Goal: Task Accomplishment & Management: Manage account settings

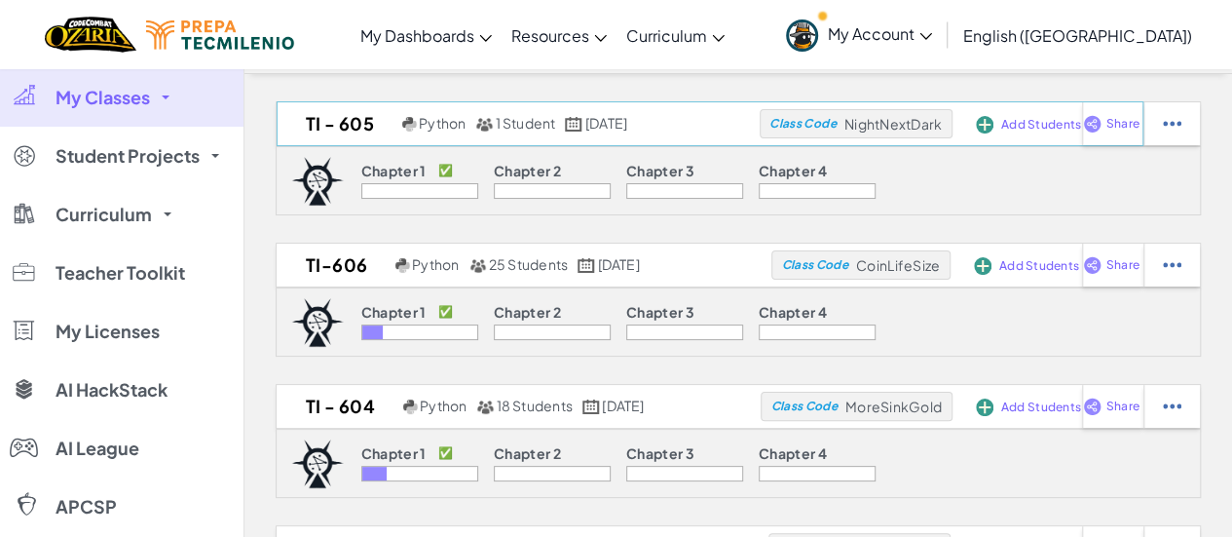
scroll to position [19, 0]
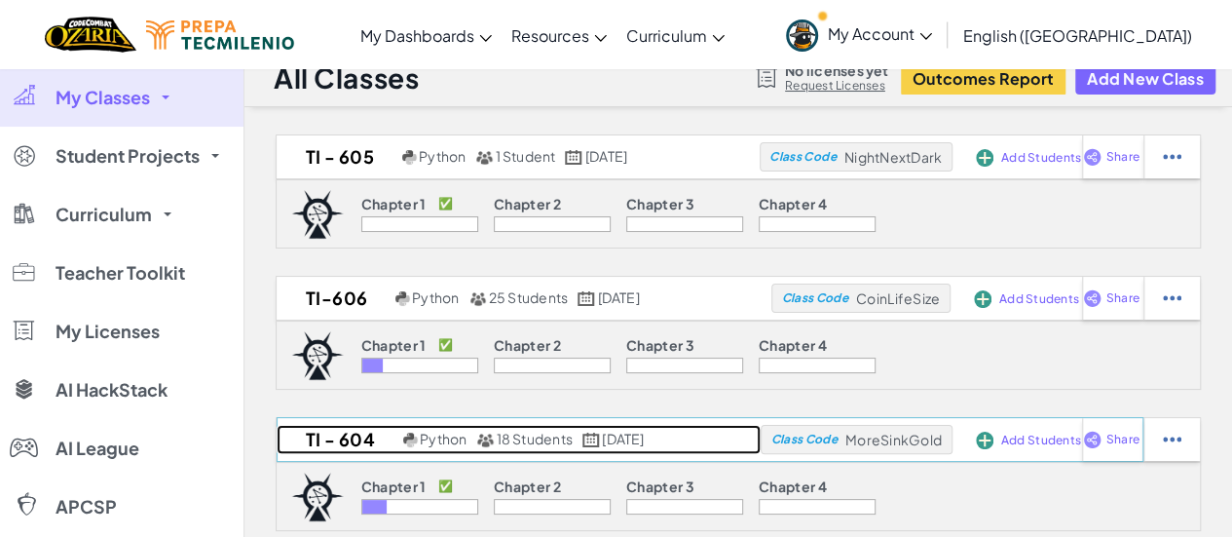
click at [424, 447] on link "TI - 604 Python 18 Students [DATE]" at bounding box center [519, 439] width 484 height 29
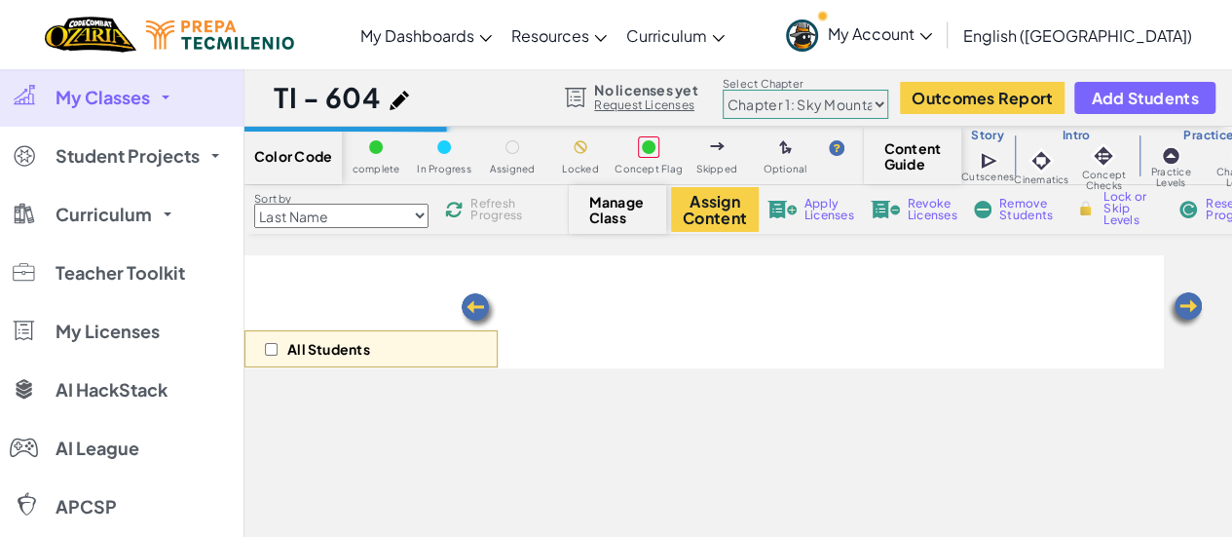
click at [729, 173] on span "Skipped" at bounding box center [716, 169] width 41 height 11
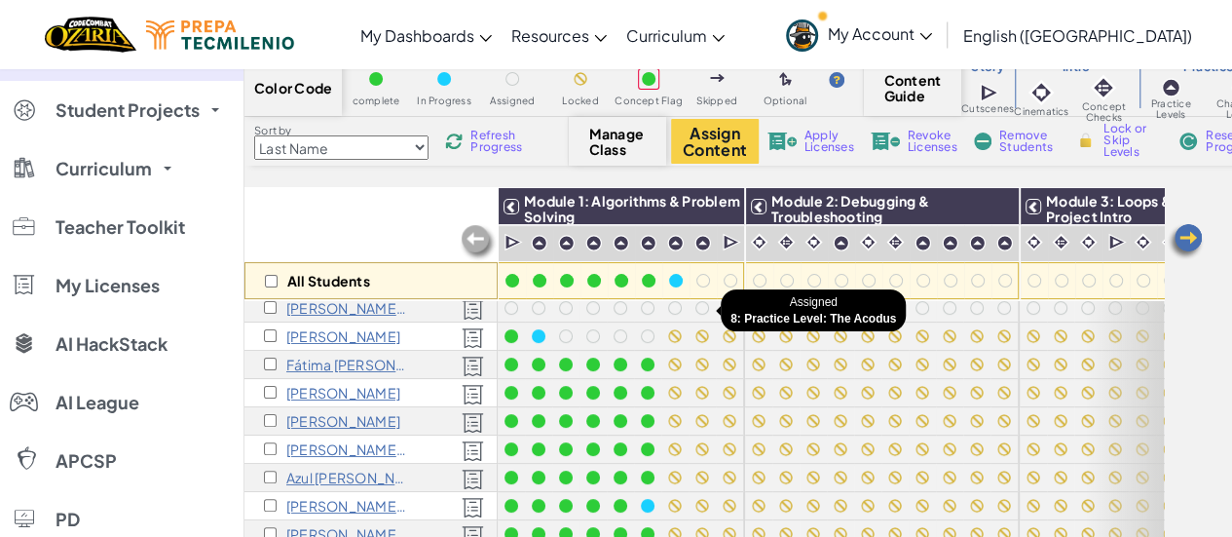
scroll to position [41, 0]
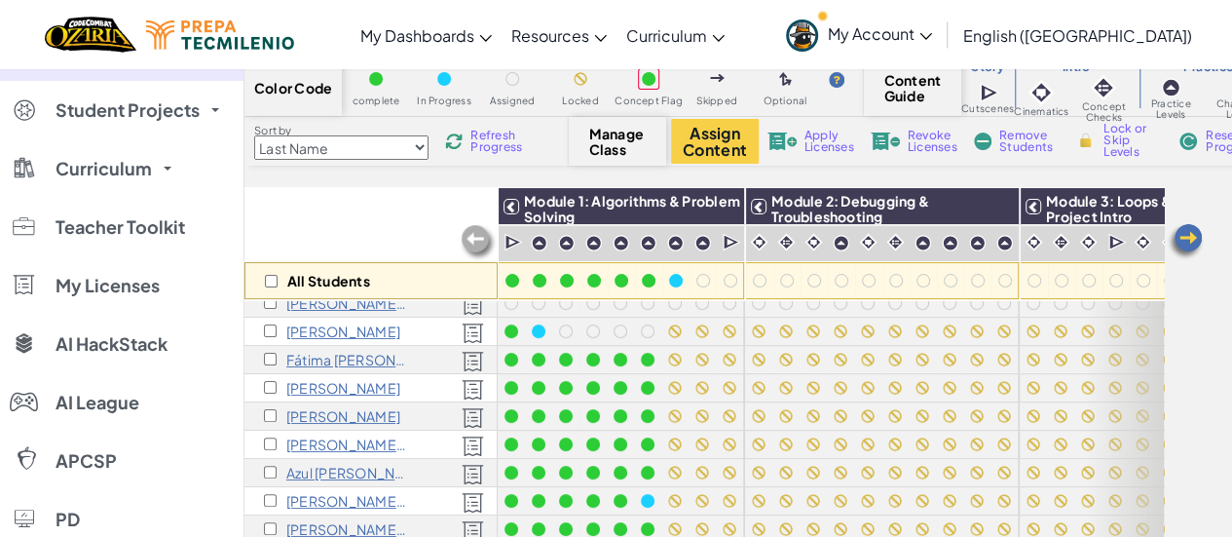
click at [351, 329] on p "[PERSON_NAME]" at bounding box center [343, 331] width 114 height 16
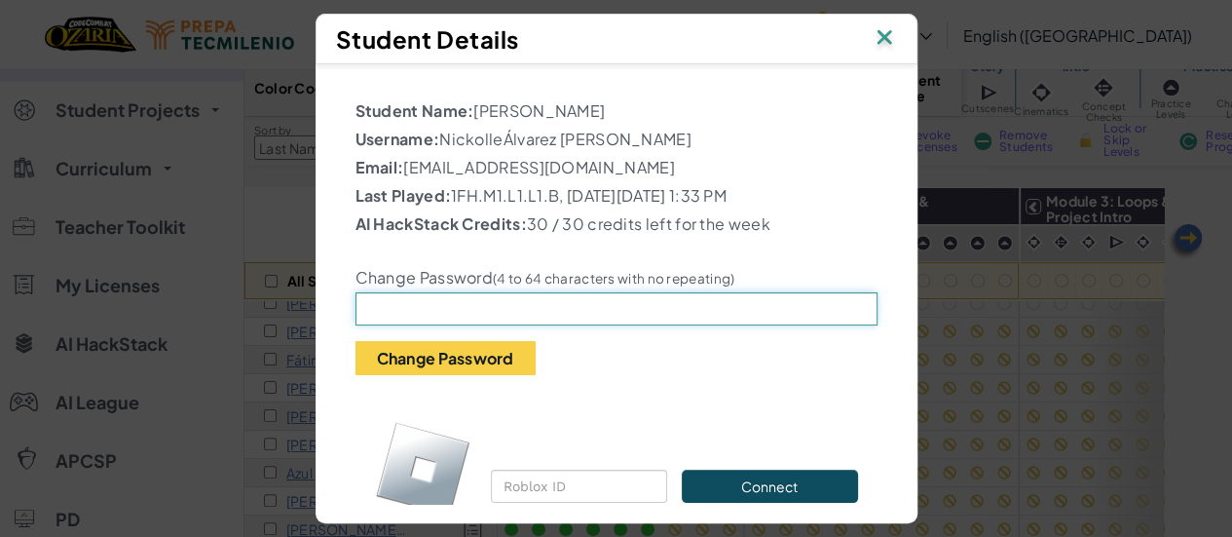
click at [468, 312] on input "text" at bounding box center [616, 308] width 522 height 33
type input "n"
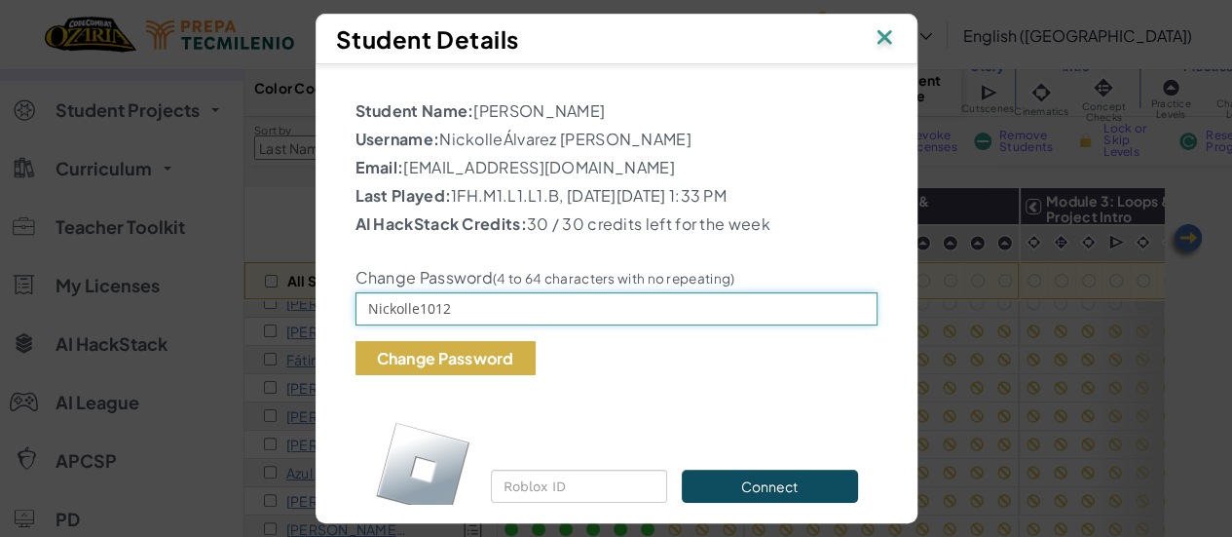
type input "Nickolle1012"
click at [436, 354] on button "Change Password" at bounding box center [445, 358] width 180 height 34
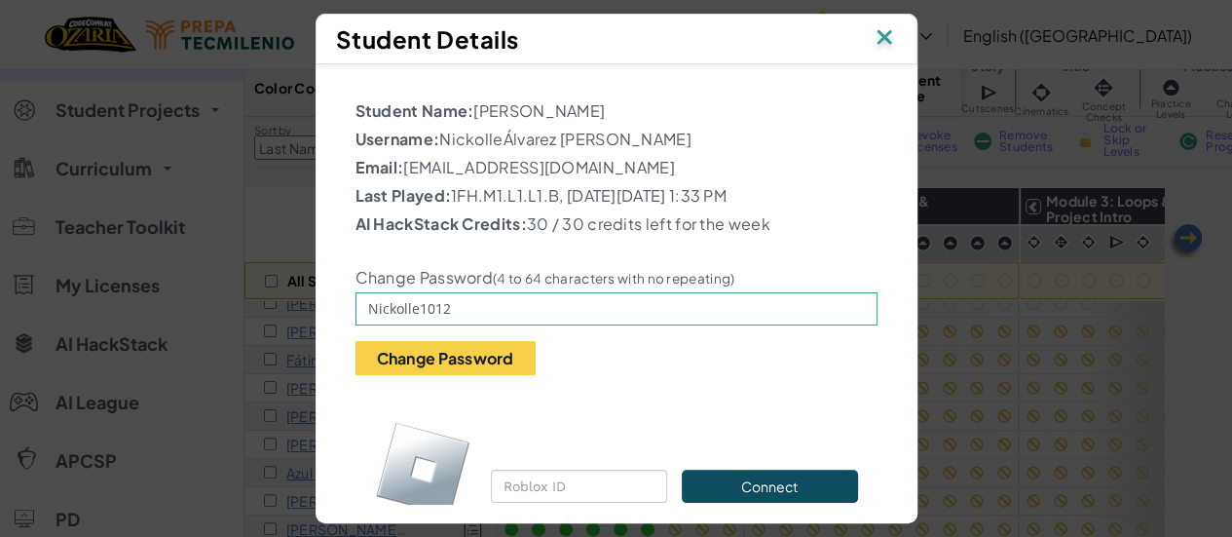
scroll to position [45, 0]
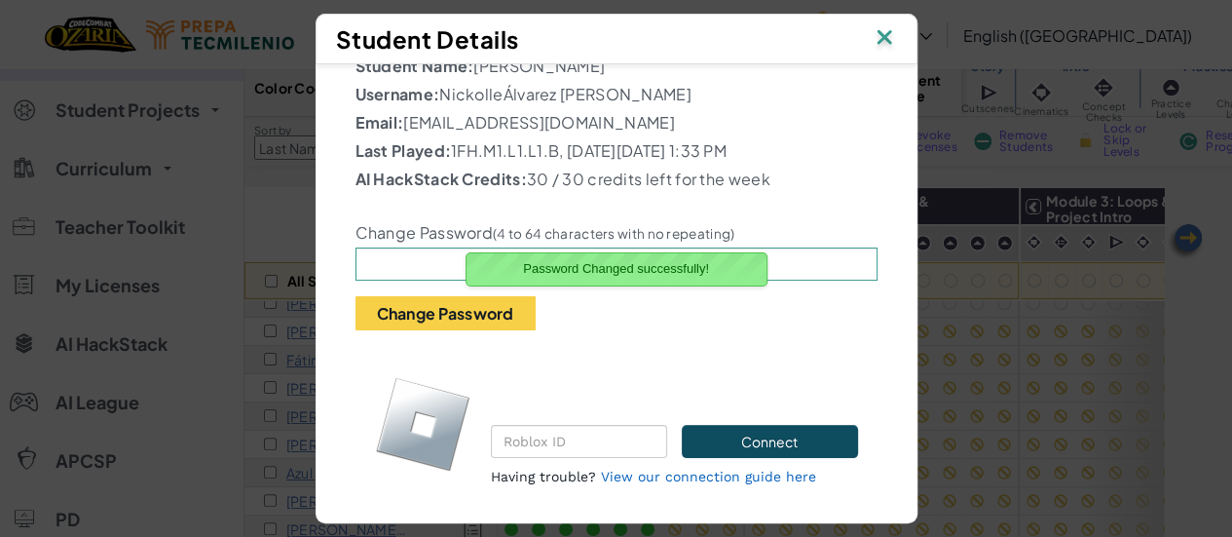
click at [897, 45] on img at bounding box center [884, 38] width 25 height 29
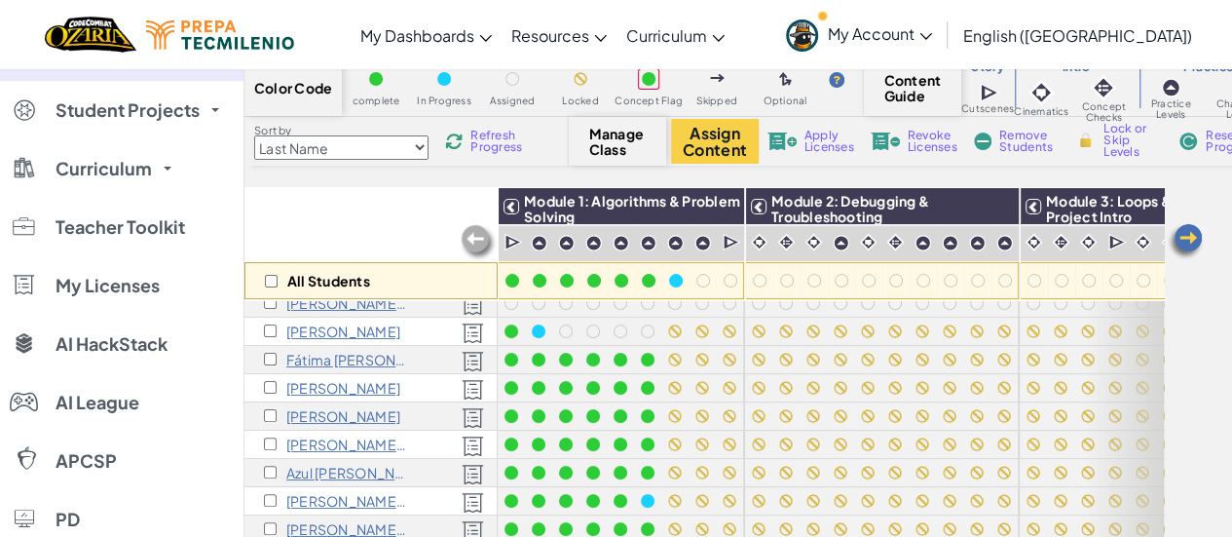
click at [900, 45] on link "My Account" at bounding box center [859, 34] width 166 height 61
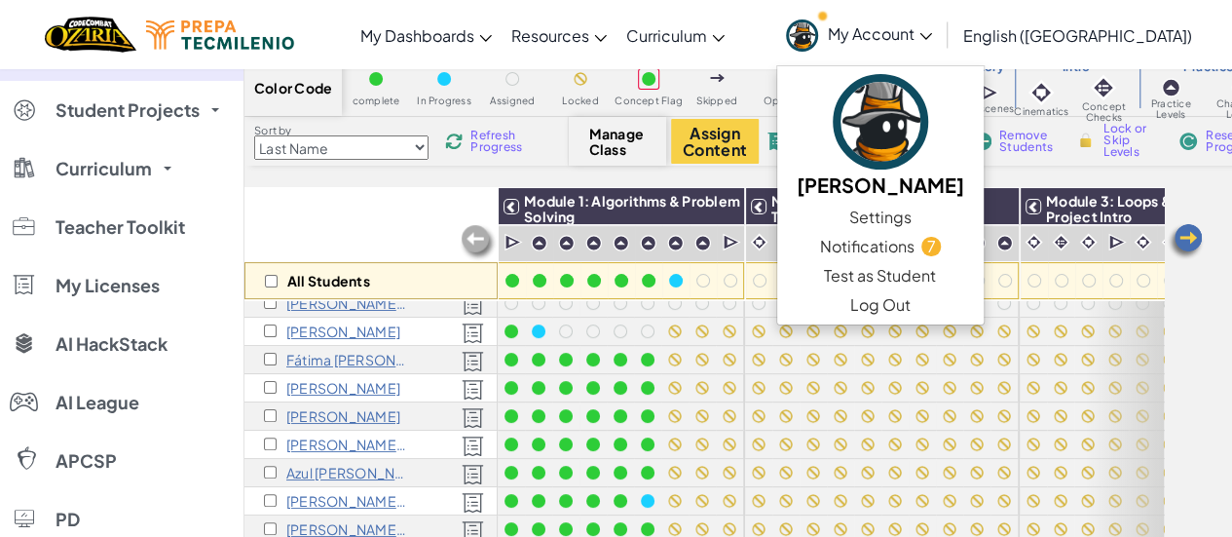
click at [562, 176] on div "Color Code complete In Progress Assigned Locked Concept Flag Skipped Optional C…" at bounding box center [738, 308] width 988 height 501
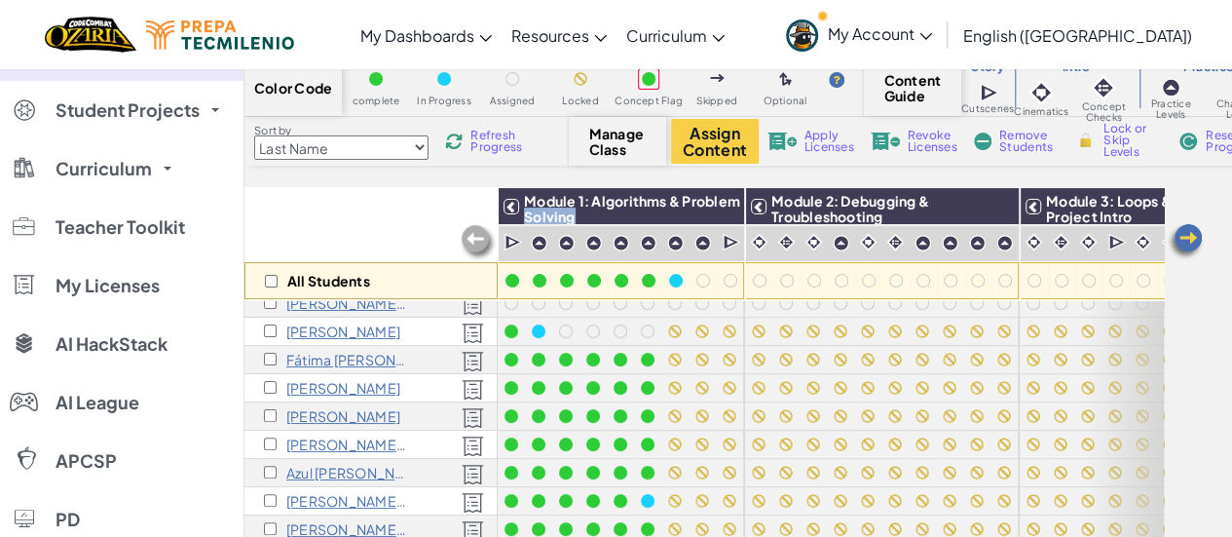
click at [562, 176] on div "Color Code complete In Progress Assigned Locked Concept Flag Skipped Optional C…" at bounding box center [738, 308] width 988 height 501
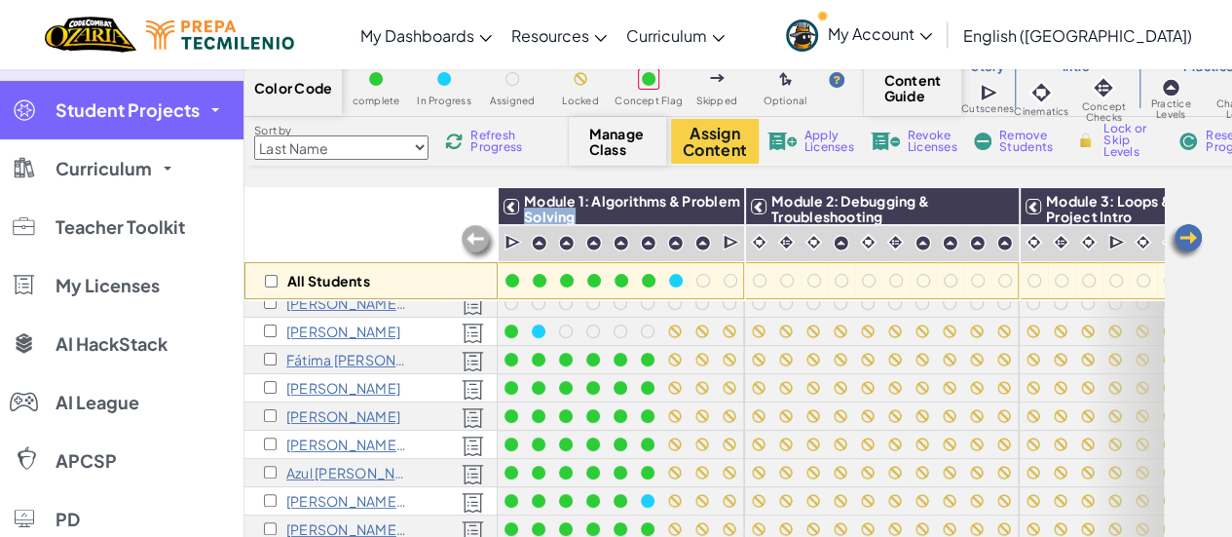
click at [216, 122] on link "Student Projects" at bounding box center [121, 110] width 243 height 58
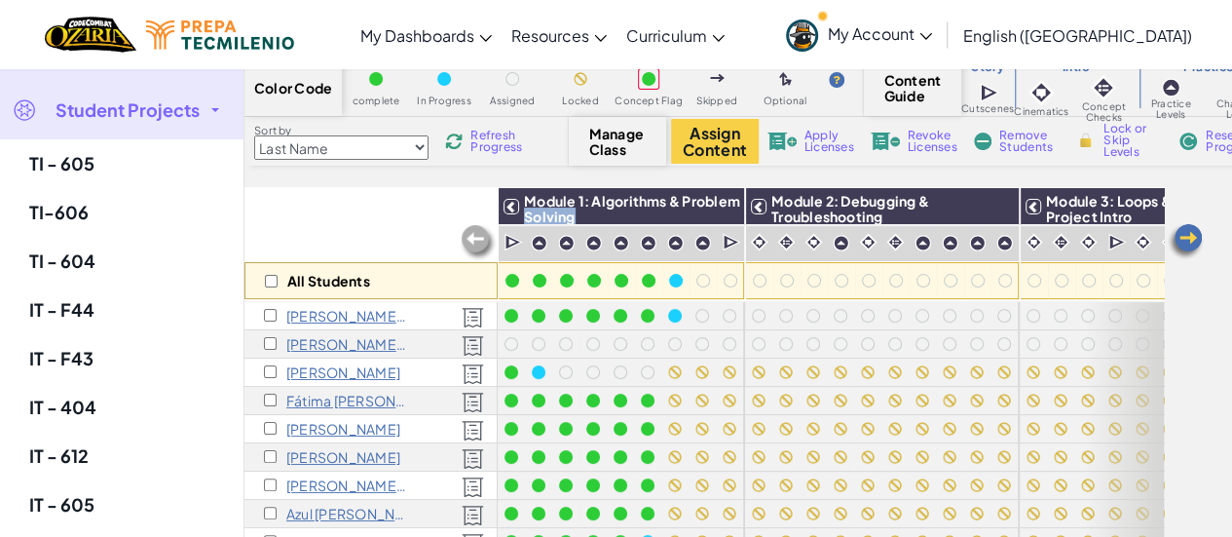
scroll to position [0, 0]
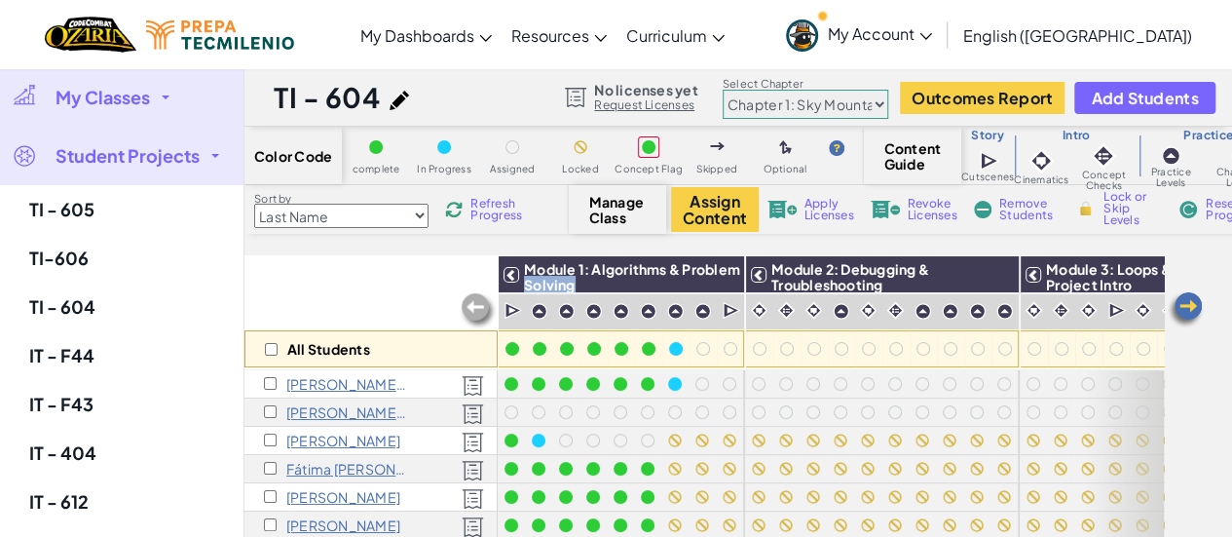
click at [137, 83] on link "My Classes" at bounding box center [121, 97] width 243 height 58
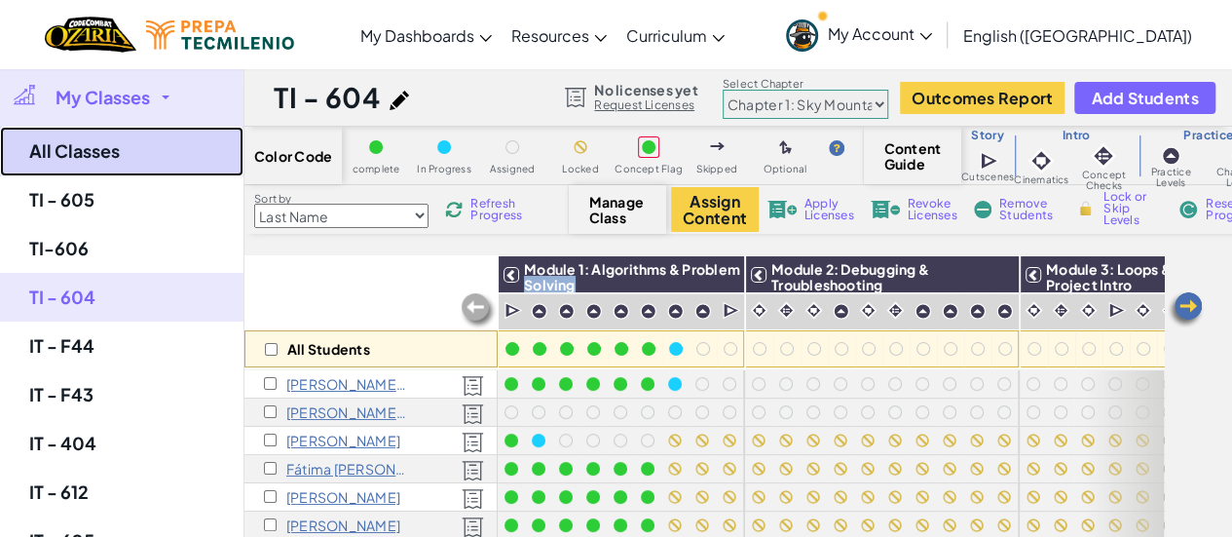
click at [97, 139] on link "All Classes" at bounding box center [121, 152] width 243 height 50
